Goal: Information Seeking & Learning: Learn about a topic

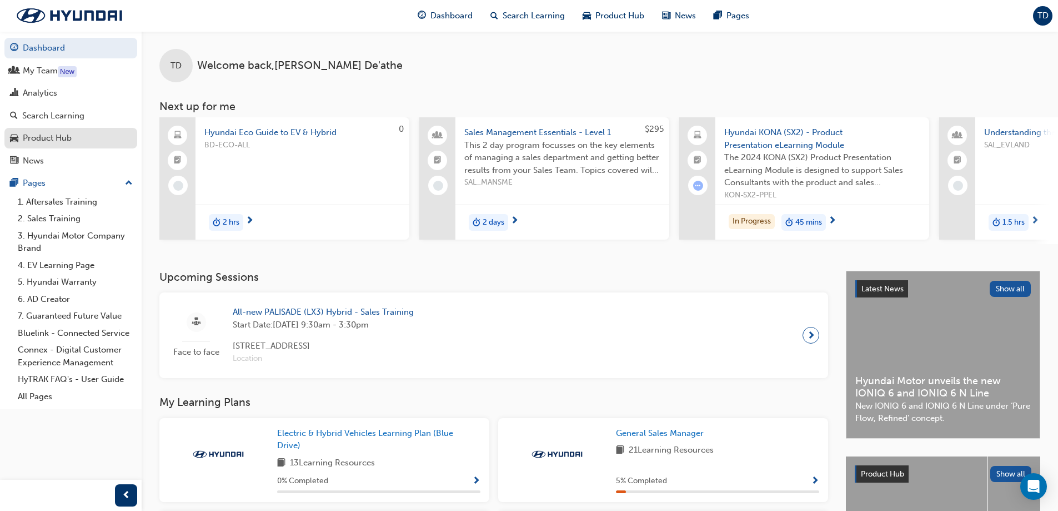
click at [71, 138] on div "Product Hub" at bounding box center [47, 138] width 49 height 13
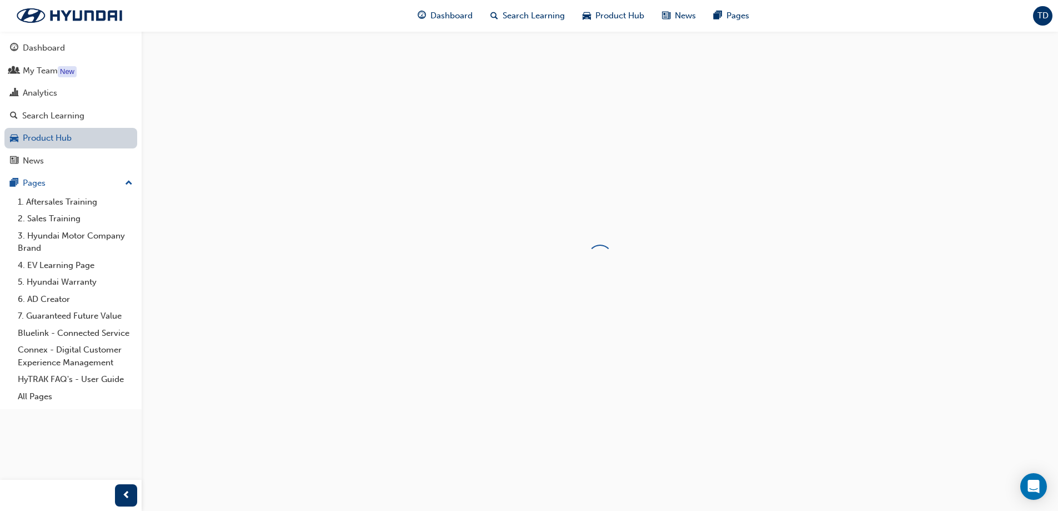
click at [73, 136] on link "Product Hub" at bounding box center [70, 138] width 133 height 21
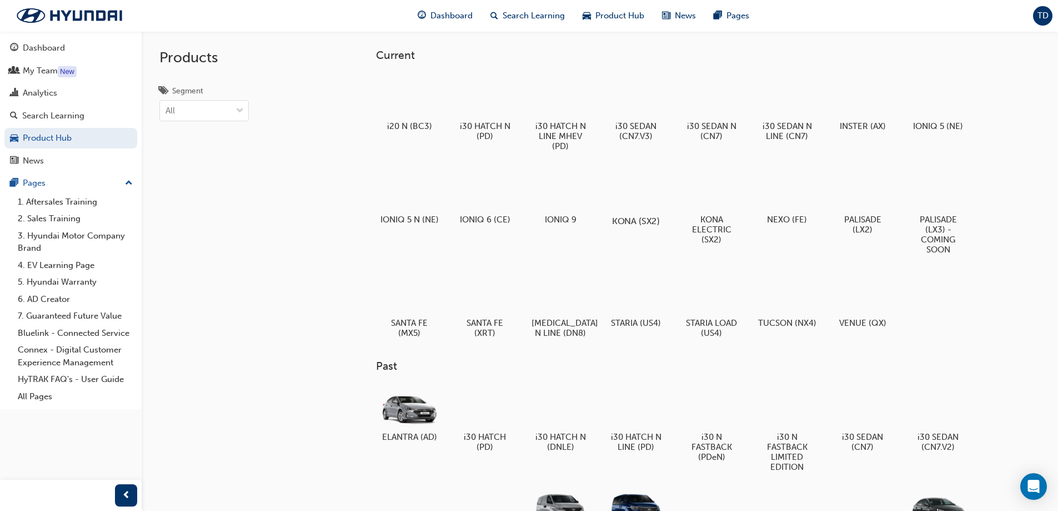
click at [626, 186] on div at bounding box center [636, 189] width 62 height 44
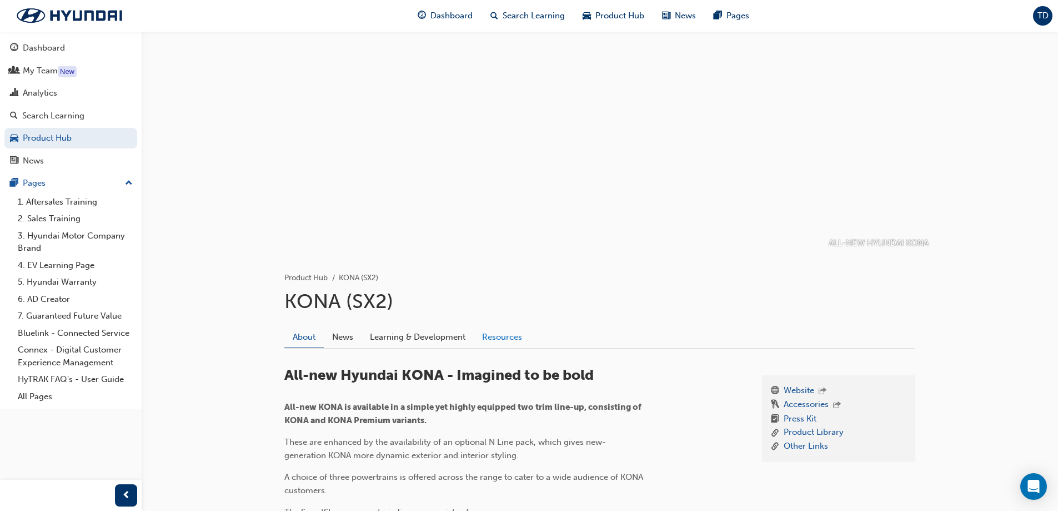
click at [489, 338] on link "Resources" at bounding box center [502, 336] width 57 height 21
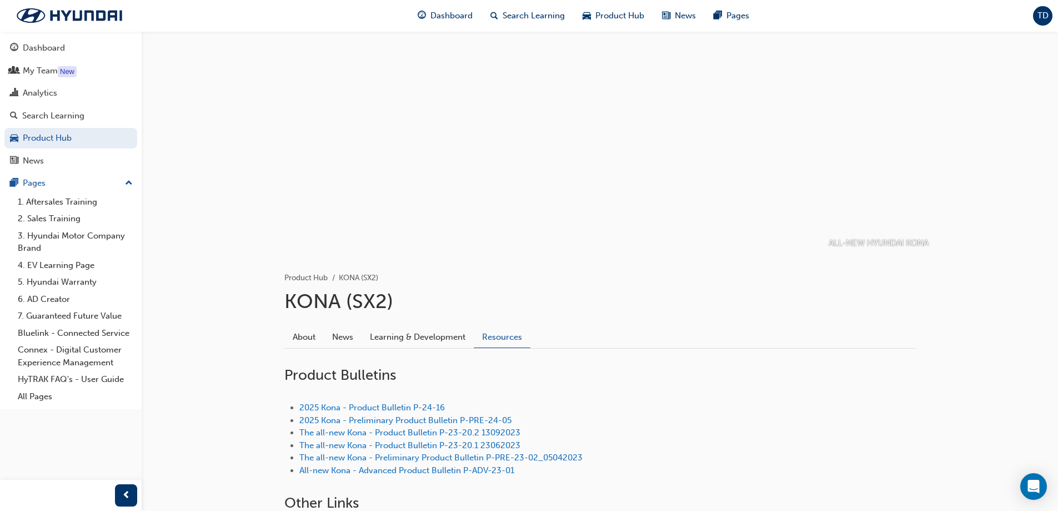
scroll to position [111, 0]
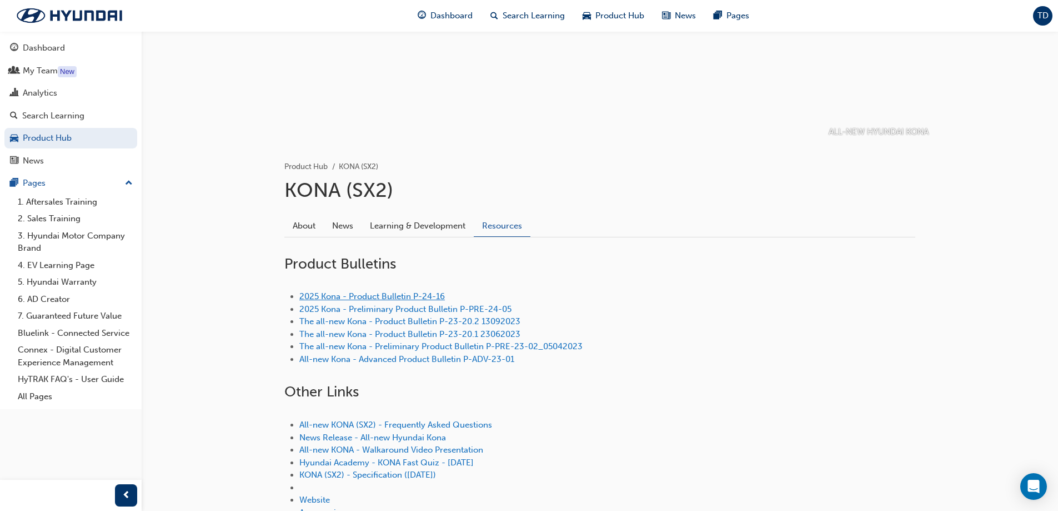
click at [364, 292] on link "2025 Kona - Product Bulletin P-24-16" at bounding box center [372, 296] width 146 height 10
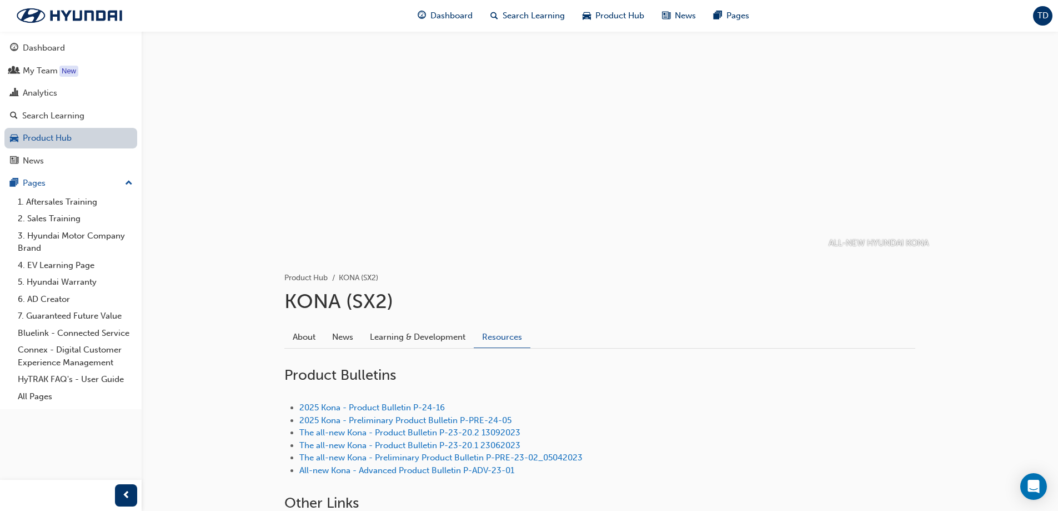
click at [87, 138] on link "Product Hub" at bounding box center [70, 138] width 133 height 21
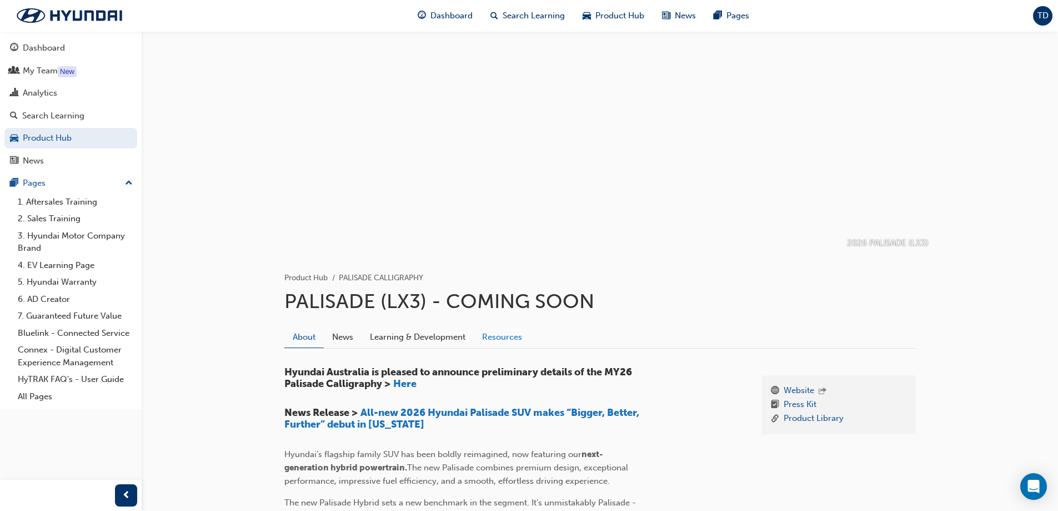
click at [483, 345] on link "Resources" at bounding box center [502, 336] width 57 height 21
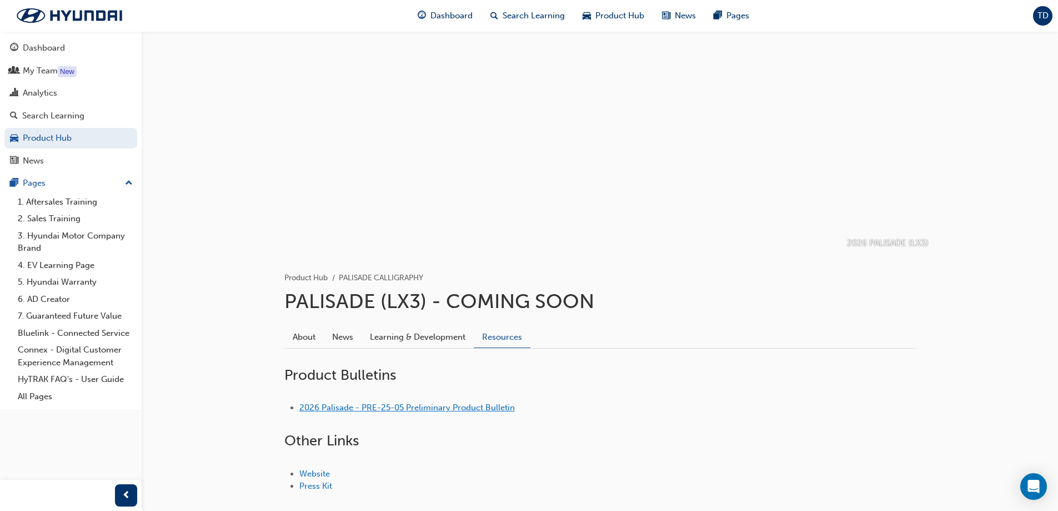
click at [418, 407] on link "2026 Palisade - PRE-25-05 Preliminary Product Bulletin" at bounding box center [407, 407] width 216 height 10
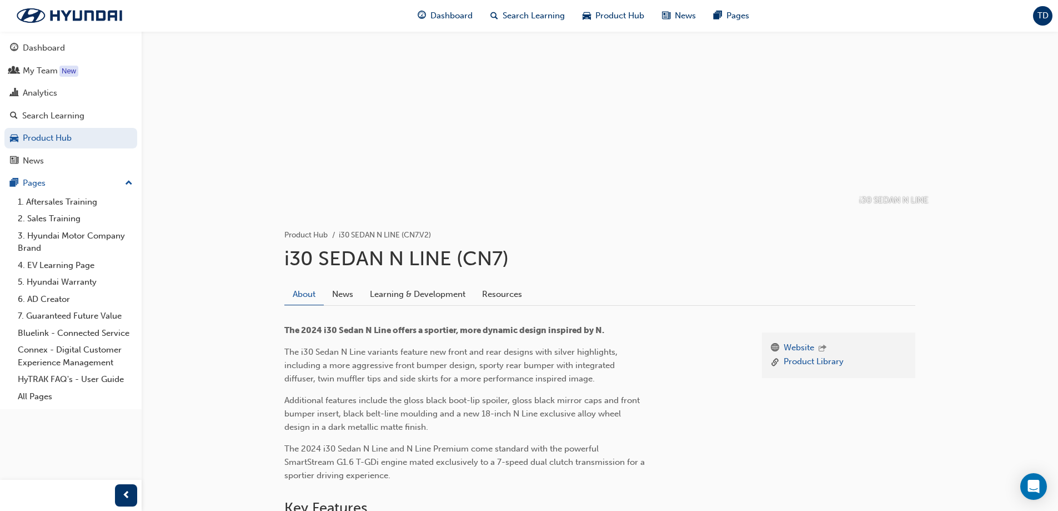
scroll to position [56, 0]
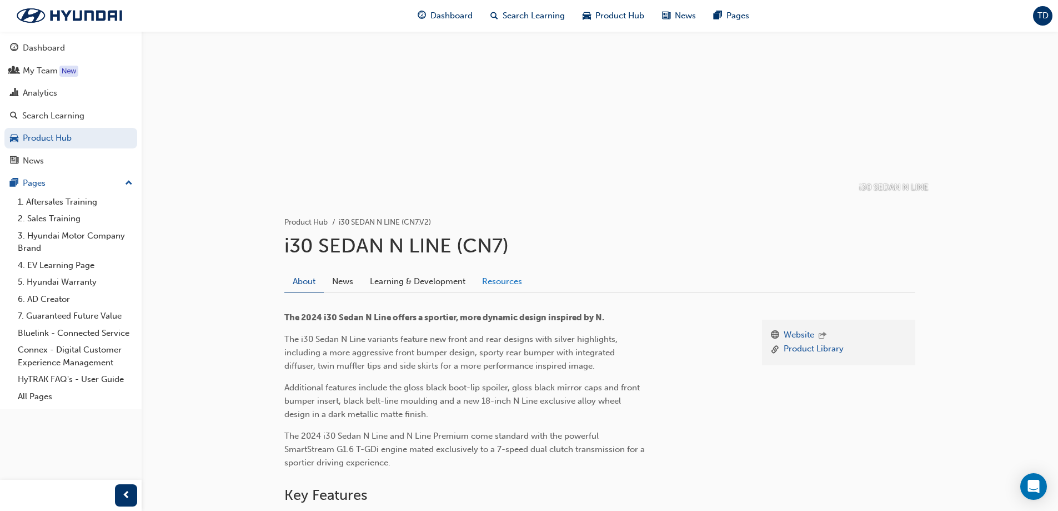
click at [484, 276] on link "Resources" at bounding box center [502, 281] width 57 height 21
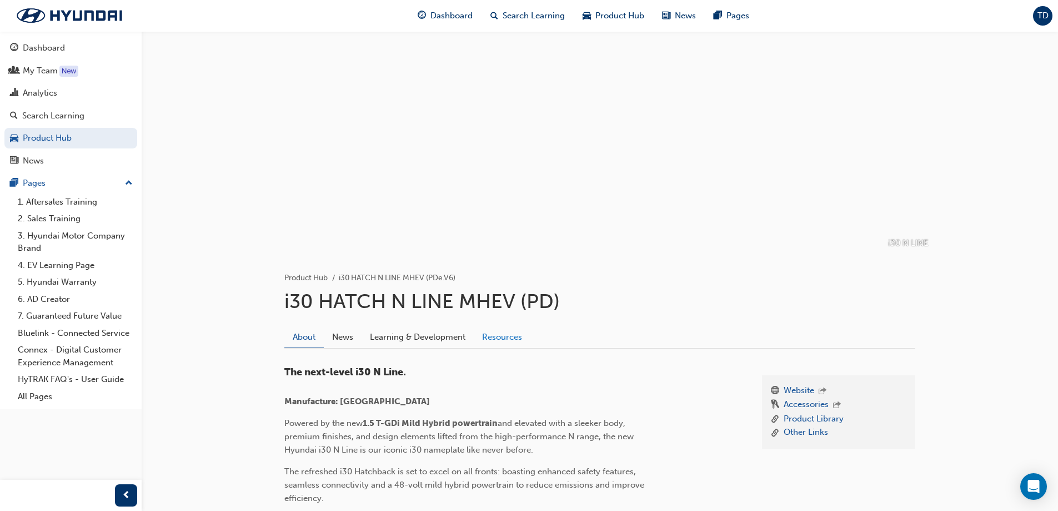
click at [482, 332] on link "Resources" at bounding box center [502, 336] width 57 height 21
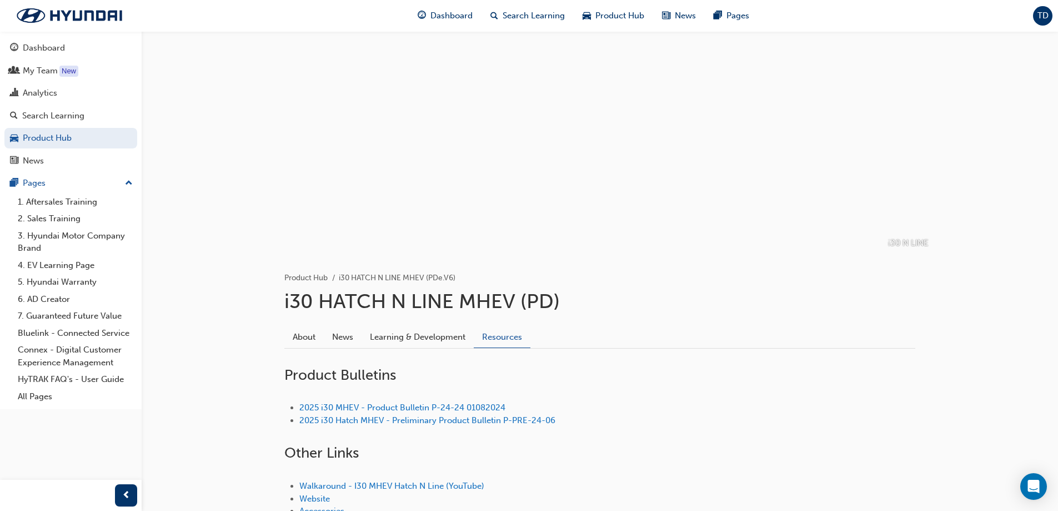
scroll to position [88, 0]
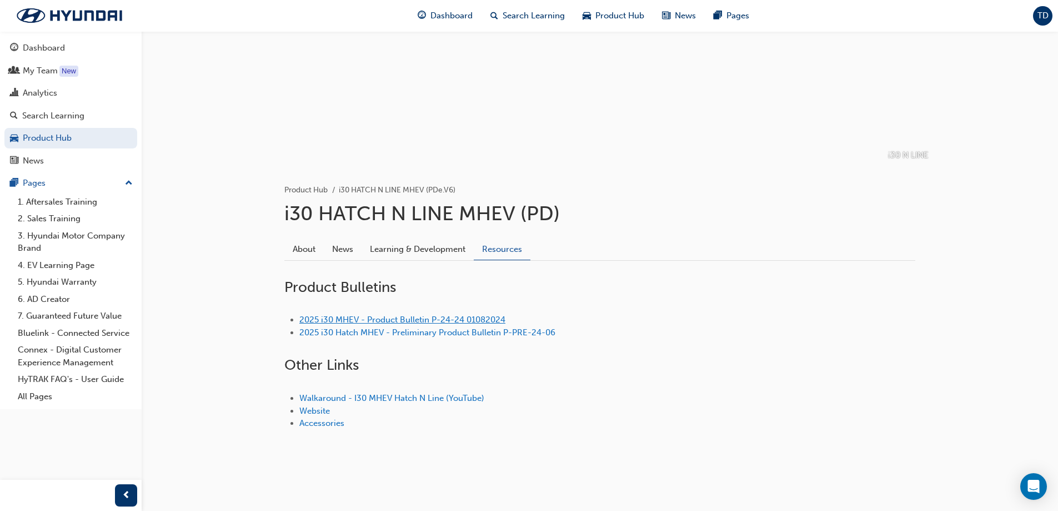
click at [426, 321] on link "2025 i30 MHEV - Product Bulletin P-24-24 01082024" at bounding box center [402, 319] width 206 height 10
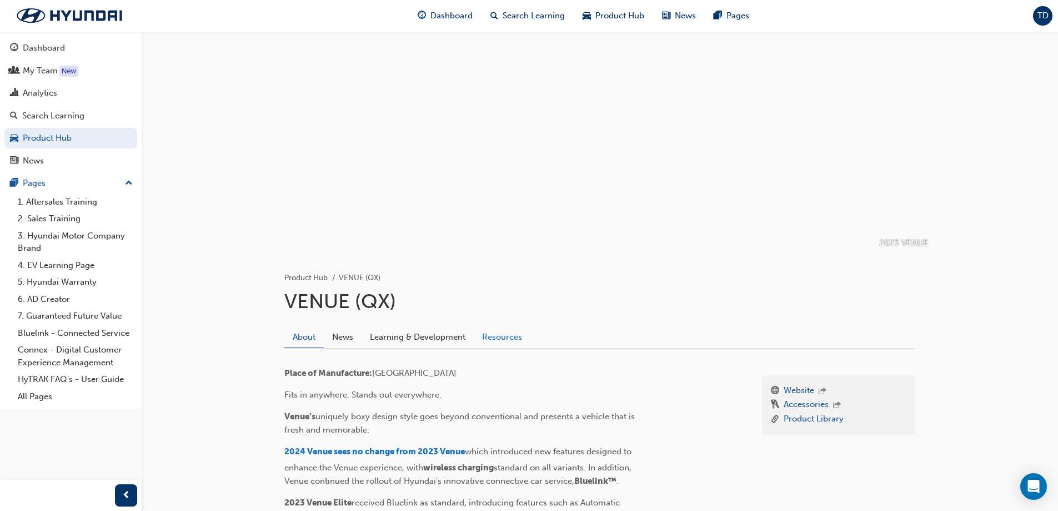
click at [513, 339] on link "Resources" at bounding box center [502, 336] width 57 height 21
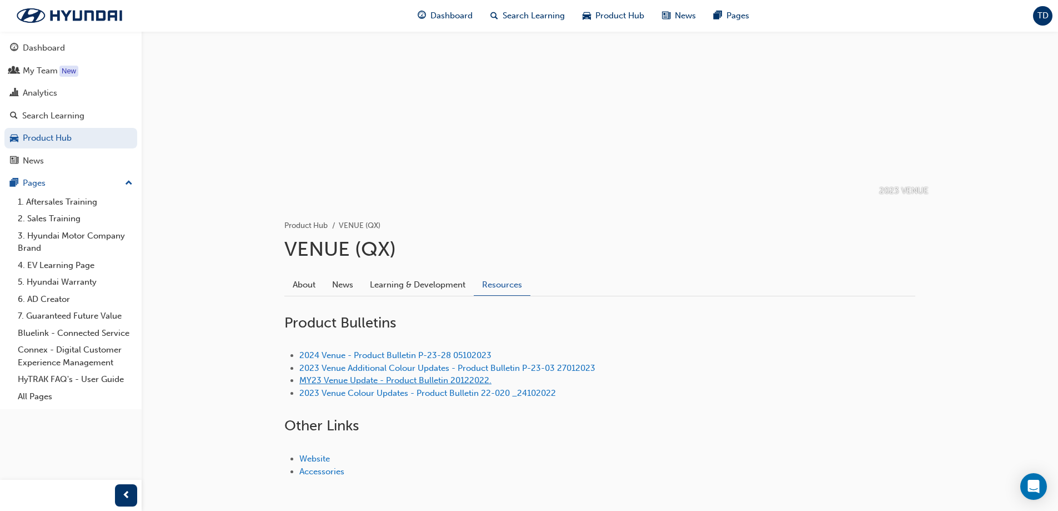
scroll to position [56, 0]
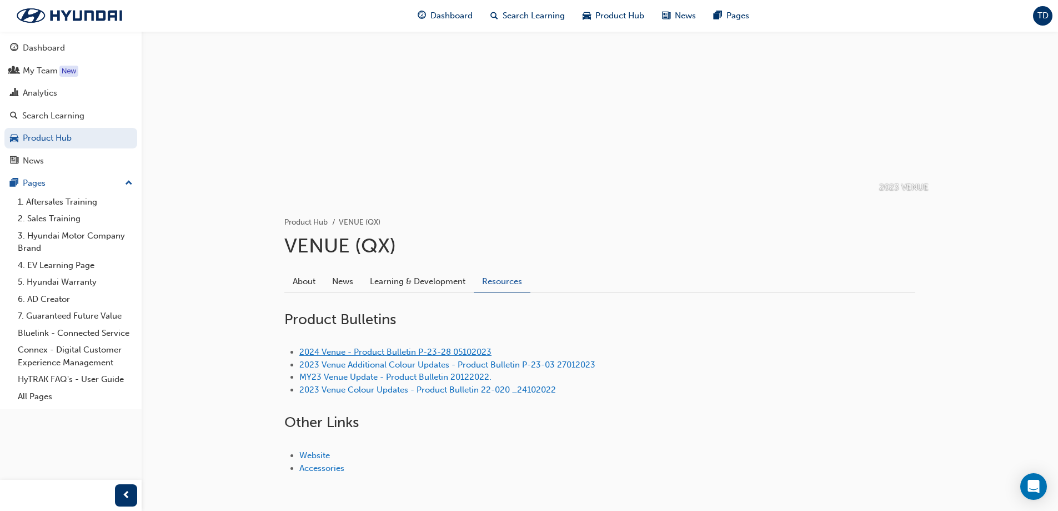
click at [369, 351] on link "2024 Venue - Product Bulletin P-23-28 05102023" at bounding box center [395, 352] width 192 height 10
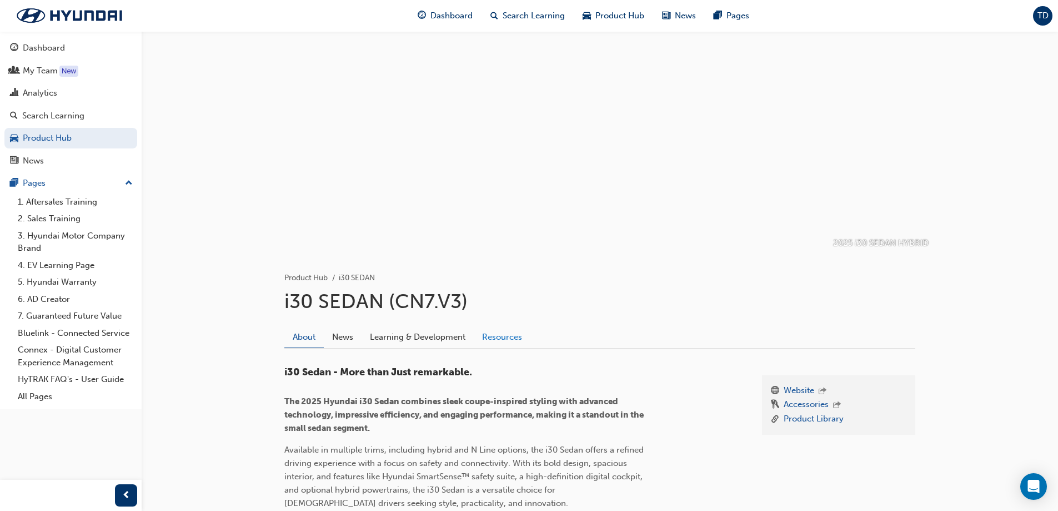
click at [518, 333] on link "Resources" at bounding box center [502, 336] width 57 height 21
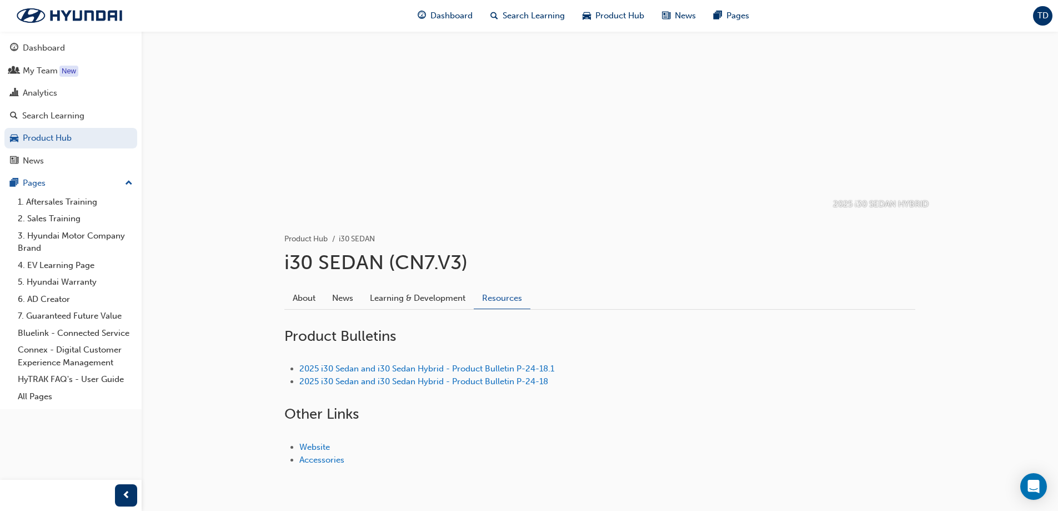
scroll to position [56, 0]
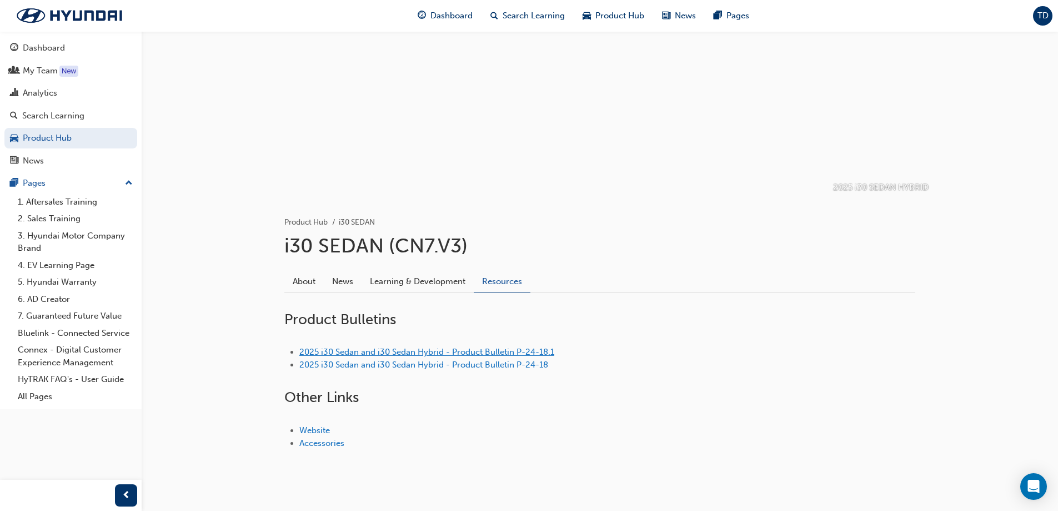
click at [473, 355] on link "2025 i30 Sedan and i30 Sedan Hybrid - Product Bulletin P-24-18.1" at bounding box center [426, 352] width 255 height 10
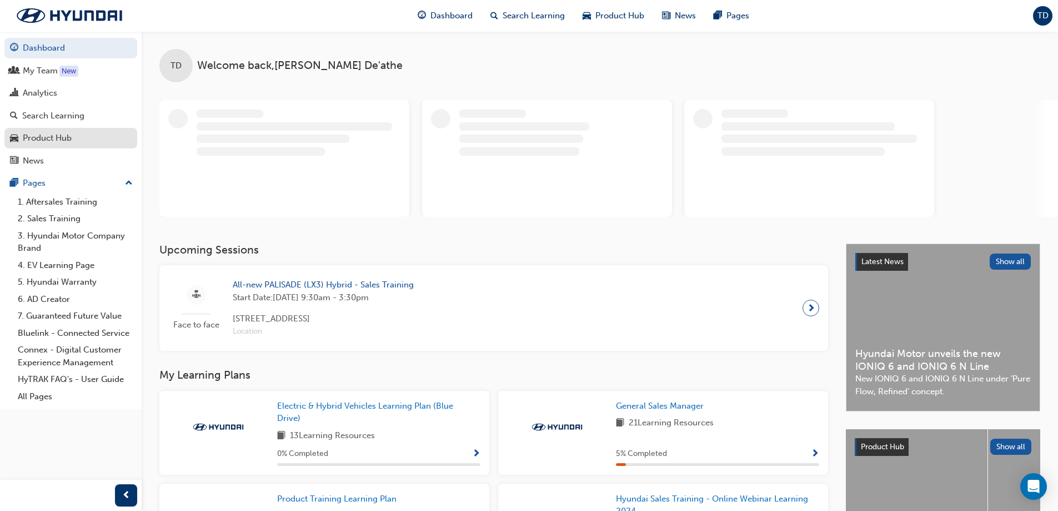
click at [56, 133] on div "Product Hub" at bounding box center [47, 138] width 49 height 13
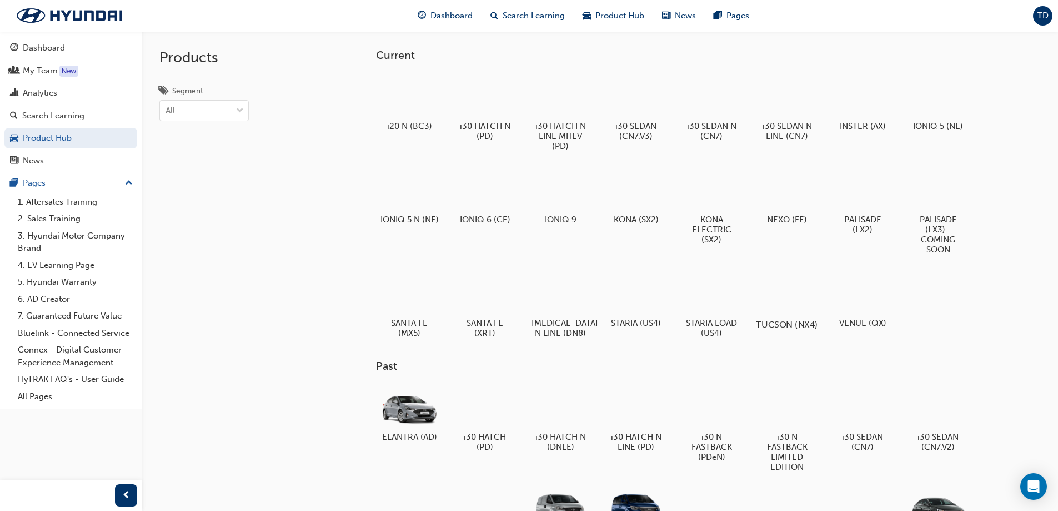
click at [809, 287] on div at bounding box center [787, 292] width 62 height 44
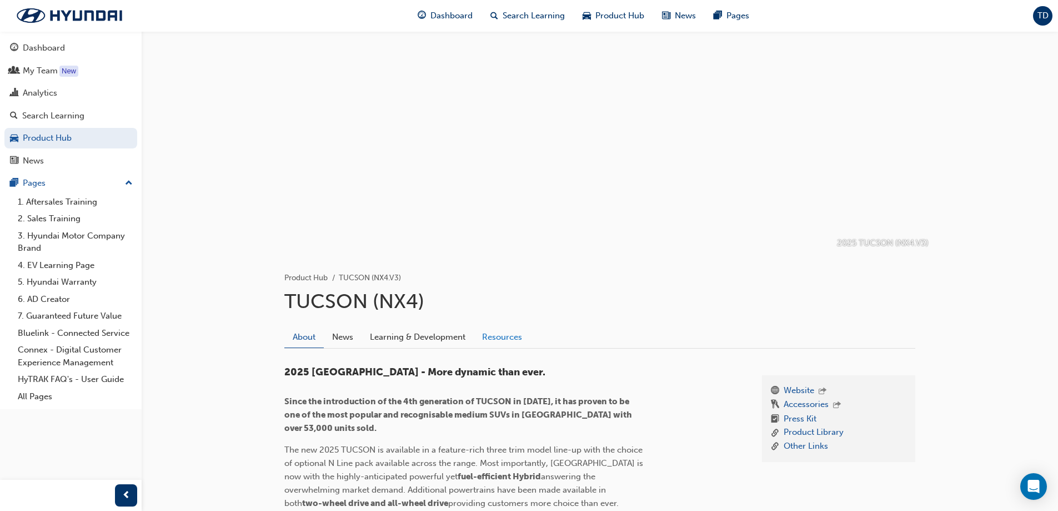
click at [501, 330] on link "Resources" at bounding box center [502, 336] width 57 height 21
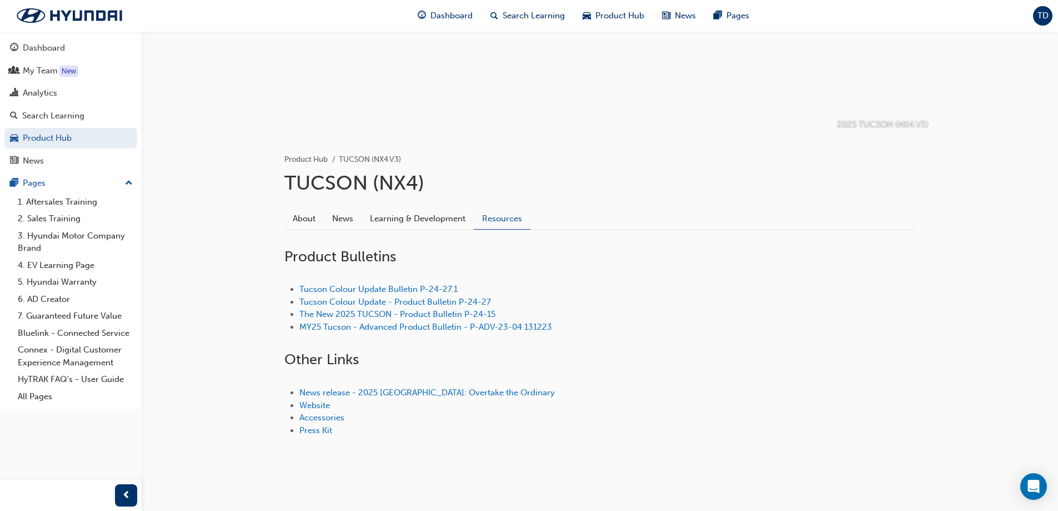
scroll to position [125, 0]
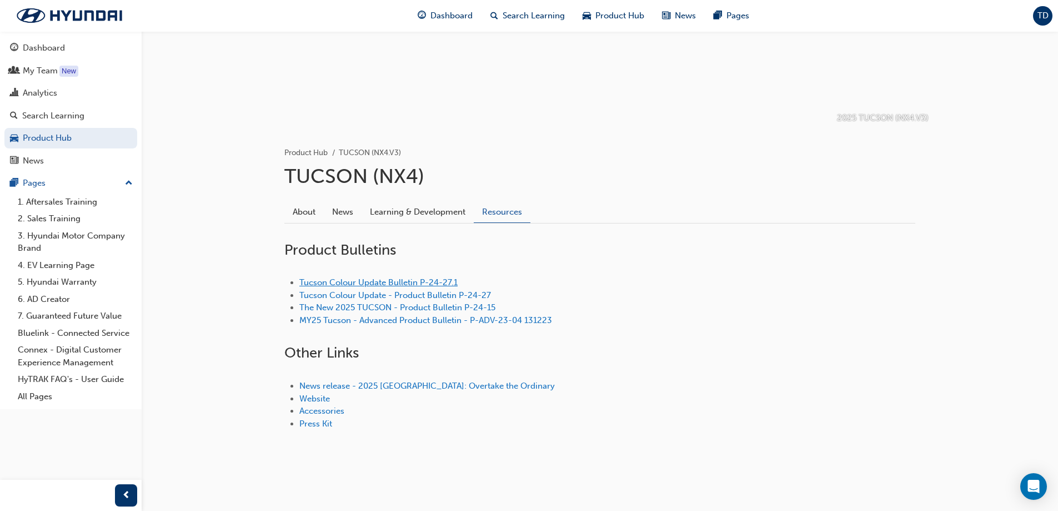
click at [414, 283] on link "Tucson Colour Update Bulletin P-24-27.1" at bounding box center [378, 282] width 158 height 10
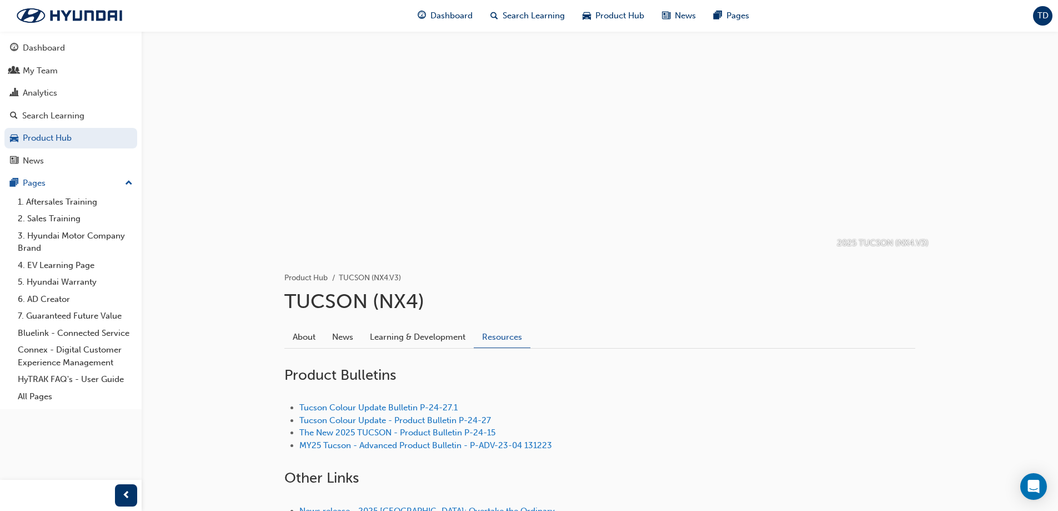
click at [458, 254] on div "Product Hub TUCSON (NX4.V3)" at bounding box center [599, 268] width 631 height 31
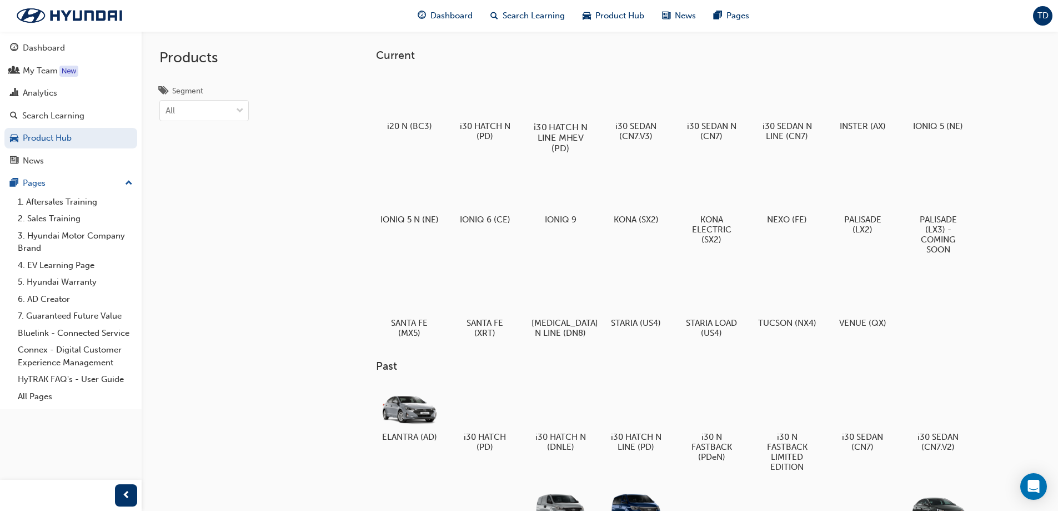
click at [566, 95] on div at bounding box center [560, 95] width 62 height 44
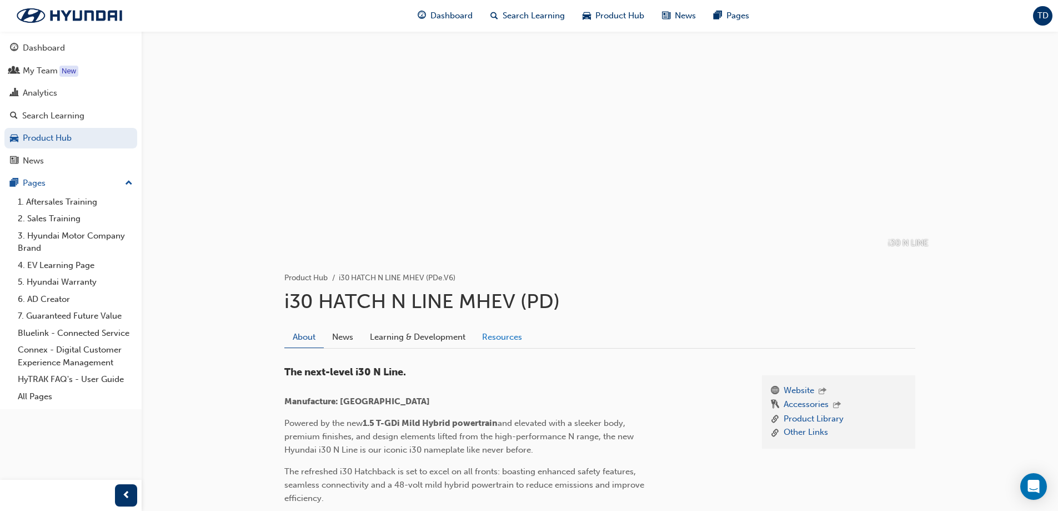
click at [509, 331] on link "Resources" at bounding box center [502, 336] width 57 height 21
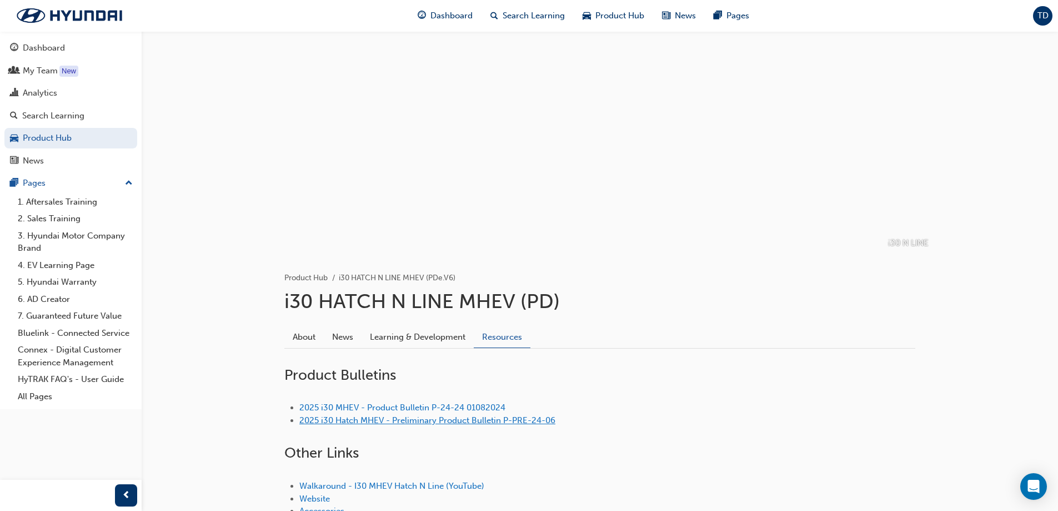
click at [417, 424] on link "2025 i30 Hatch MHEV - Preliminary Product Bulletin P-PRE-24-06" at bounding box center [427, 420] width 256 height 10
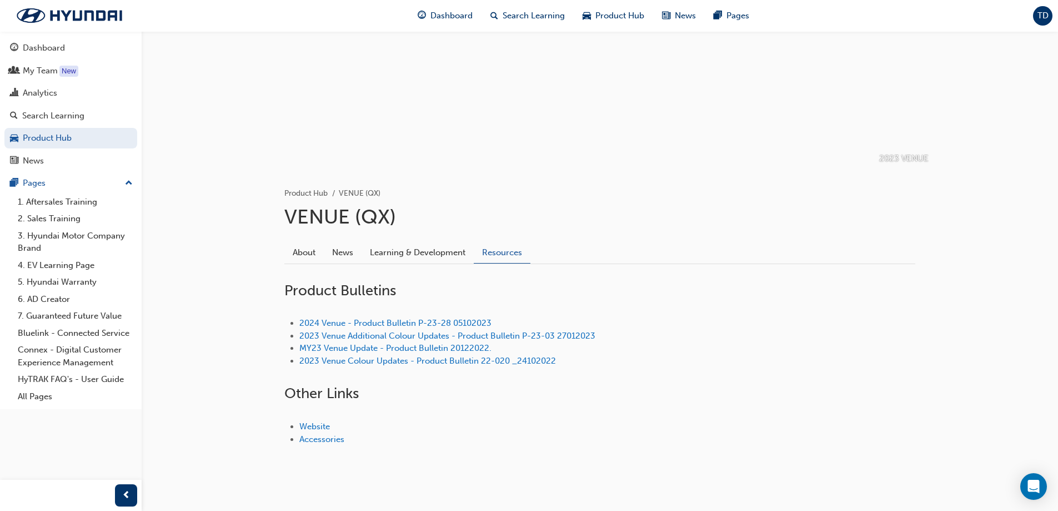
scroll to position [100, 0]
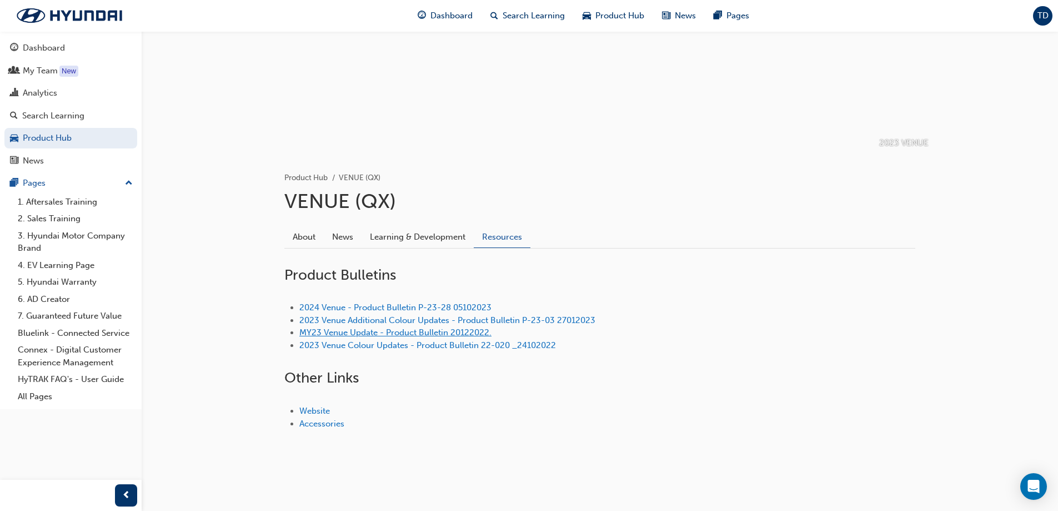
click at [474, 332] on link "MY23 Venue Update - Product Bulletin 20122022." at bounding box center [395, 332] width 192 height 10
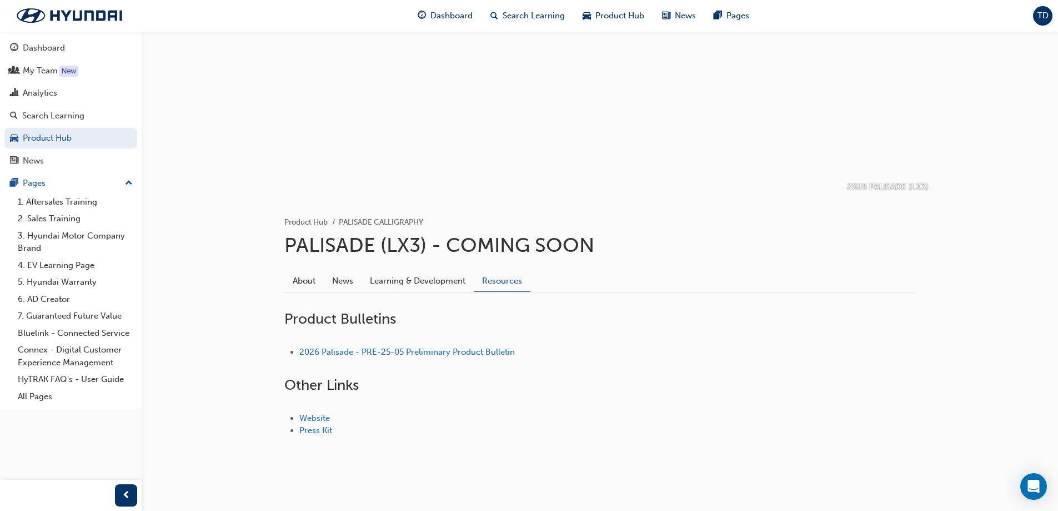
scroll to position [56, 0]
click at [411, 355] on link "2026 Palisade - PRE-25-05 Preliminary Product Bulletin" at bounding box center [407, 352] width 216 height 10
